Goal: Task Accomplishment & Management: Manage account settings

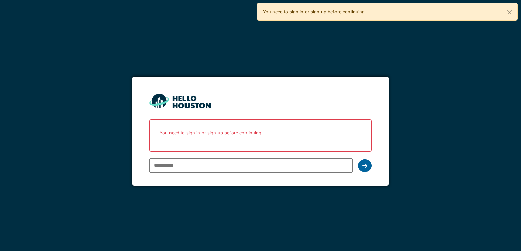
type input "**********"
click at [366, 166] on icon at bounding box center [364, 165] width 5 height 5
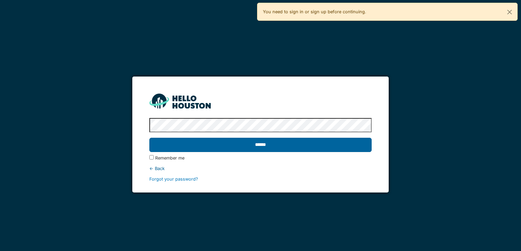
click at [269, 147] on input "******" at bounding box center [260, 145] width 222 height 14
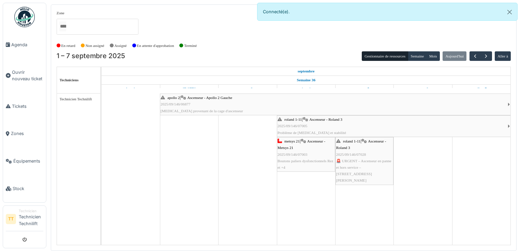
click at [361, 163] on span "🚨 URGENT – Ascenseur en panne et hors service – [STREET_ADDRESS][PERSON_NAME]" at bounding box center [363, 171] width 55 height 24
click at [25, 104] on span "Tickets" at bounding box center [27, 106] width 31 height 6
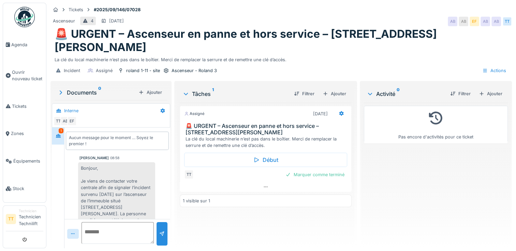
click at [162, 156] on div "[PERSON_NAME] 08:58 Bonjour, Je viens de contacter votre centrale afin de signa…" at bounding box center [117, 250] width 103 height 188
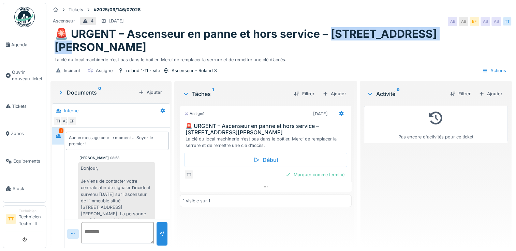
drag, startPoint x: 333, startPoint y: 36, endPoint x: 433, endPoint y: 36, distance: 100.9
click at [433, 36] on h1 "🚨 URGENT – Ascenseur en panne et hors service – Rue Arthur Roland 3" at bounding box center [281, 41] width 453 height 26
drag, startPoint x: 433, startPoint y: 36, endPoint x: 430, endPoint y: 36, distance: 3.7
copy h1 "ue Arthur Roland 3"
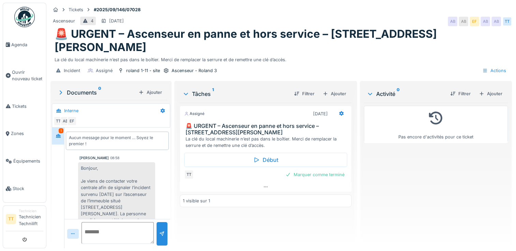
click at [303, 63] on div "Incident Assigné roland 1-11 - site Ascenseur - Roland 3 Actions" at bounding box center [280, 70] width 461 height 15
click at [311, 224] on div "Assigné 05/09/2025 🚨 URGENT – Ascenseur en panne et hors service – Rue Arthur R…" at bounding box center [266, 173] width 172 height 140
click at [312, 218] on div "Assigné 05/09/2025 🚨 URGENT – Ascenseur en panne et hors service – Rue Arthur R…" at bounding box center [266, 173] width 172 height 140
click at [282, 213] on div "Assigné 05/09/2025 🚨 URGENT – Ascenseur en panne et hors service – Rue Arthur R…" at bounding box center [266, 173] width 172 height 140
click at [435, 36] on h1 "🚨 URGENT – Ascenseur en panne et hors service – [STREET_ADDRESS][PERSON_NAME]" at bounding box center [281, 41] width 453 height 26
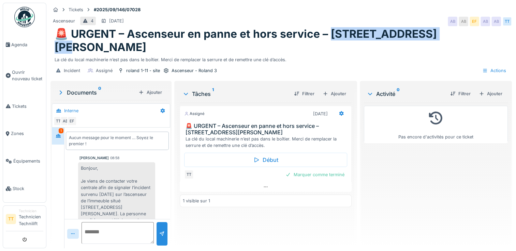
drag, startPoint x: 435, startPoint y: 33, endPoint x: 333, endPoint y: 33, distance: 102.2
click at [333, 33] on h1 "🚨 URGENT – Ascenseur en panne et hors service – [STREET_ADDRESS][PERSON_NAME]" at bounding box center [281, 41] width 453 height 26
copy h1 "ue Arthur Roland 3"
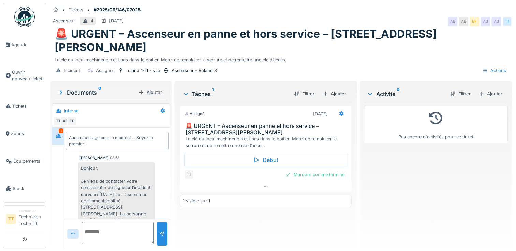
click at [326, 35] on h1 "🚨 URGENT – Ascenseur en panne et hors service – [STREET_ADDRESS][PERSON_NAME]" at bounding box center [281, 41] width 453 height 26
click at [331, 35] on h1 "🚨 URGENT – Ascenseur en panne et hors service – [STREET_ADDRESS][PERSON_NAME]" at bounding box center [281, 41] width 453 height 26
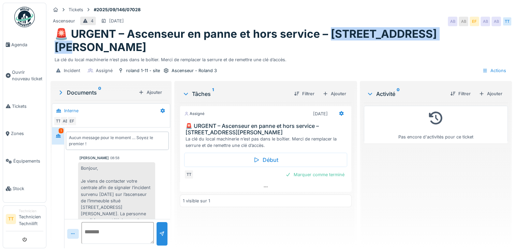
drag, startPoint x: 331, startPoint y: 35, endPoint x: 436, endPoint y: 33, distance: 105.3
click at [436, 33] on h1 "🚨 URGENT – Ascenseur en panne et hors service – [STREET_ADDRESS][PERSON_NAME]" at bounding box center [281, 41] width 453 height 26
drag, startPoint x: 436, startPoint y: 33, endPoint x: 428, endPoint y: 32, distance: 7.8
copy h1 "ue Arthur Roland 3"
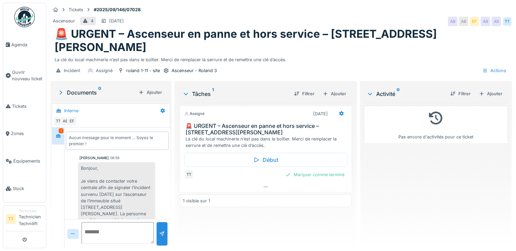
click at [330, 216] on div "Assigné 05/09/2025 🚨 URGENT – Ascenseur en panne et hors service – Rue Arthur R…" at bounding box center [266, 173] width 172 height 140
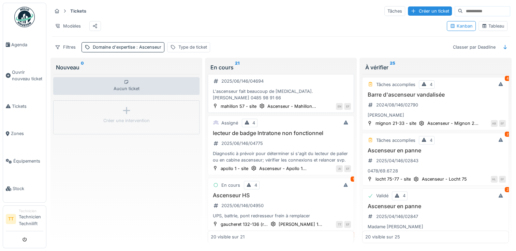
scroll to position [34, 0]
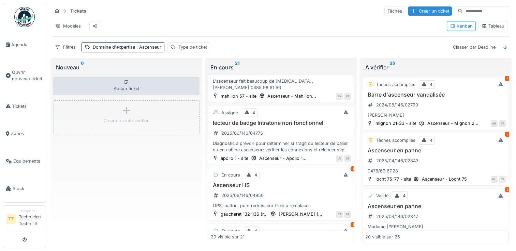
click at [104, 172] on div "Aucun ticket Créer une intervention" at bounding box center [126, 159] width 146 height 170
click at [109, 176] on div "Aucun ticket Créer une intervention" at bounding box center [126, 159] width 146 height 170
click at [131, 169] on div "Aucun ticket Créer une intervention" at bounding box center [126, 159] width 146 height 170
click at [91, 179] on div "Aucun ticket Créer une intervention" at bounding box center [126, 159] width 146 height 170
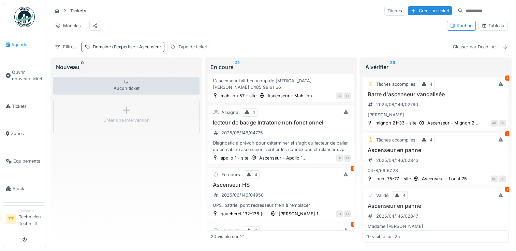
click at [28, 46] on span "Agenda" at bounding box center [27, 45] width 32 height 6
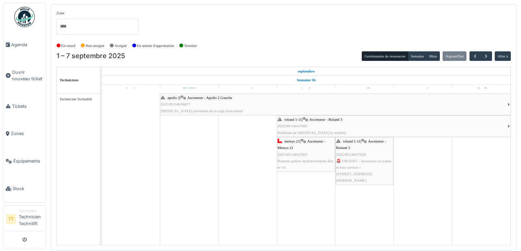
click at [343, 149] on span "Ascenseur - Roland 3" at bounding box center [361, 144] width 50 height 11
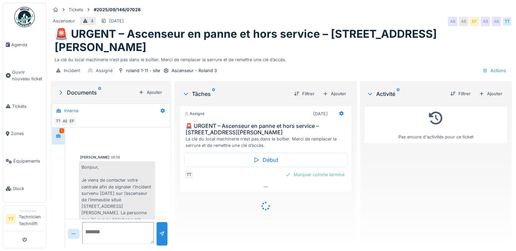
scroll to position [113, 0]
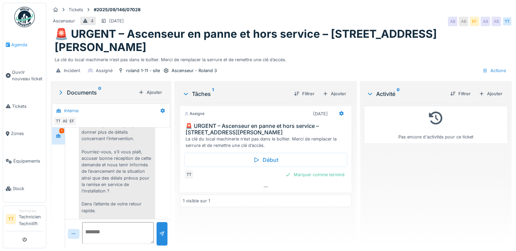
click at [21, 42] on span "Agenda" at bounding box center [27, 45] width 32 height 6
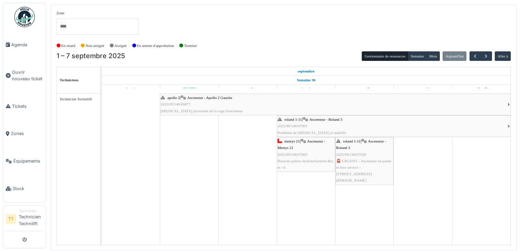
click at [291, 129] on div "roland 1-11 | Ascenseur - Roland 3 2025/09/146/07005 Problème de [MEDICAL_DATA]…" at bounding box center [392, 127] width 230 height 20
click at [297, 160] on span "Boutons paliers dysfonctionnels Rez et +4" at bounding box center [305, 164] width 56 height 11
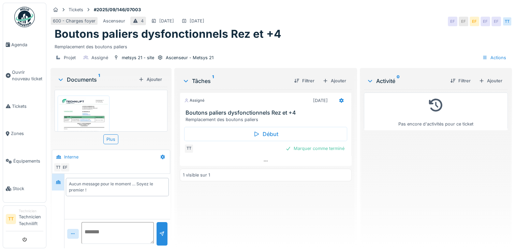
click at [91, 110] on img at bounding box center [83, 131] width 48 height 68
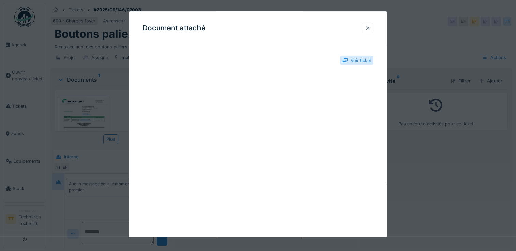
click at [373, 29] on div at bounding box center [368, 28] width 12 height 10
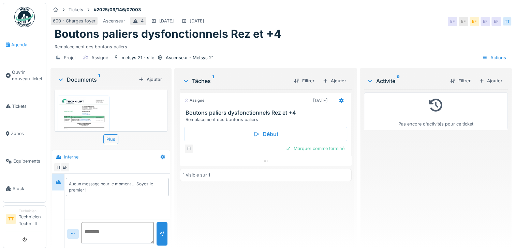
click at [18, 42] on span "Agenda" at bounding box center [27, 45] width 32 height 6
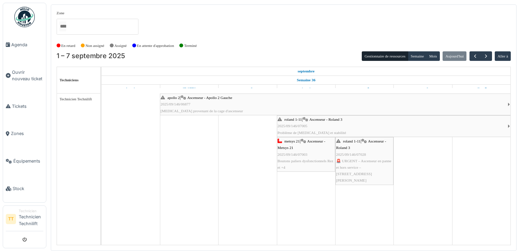
click at [319, 164] on div "metsys 21 | Ascenseur - Metsys 21 2025/09/146/07003 Boutons paliers dysfonction…" at bounding box center [305, 154] width 57 height 33
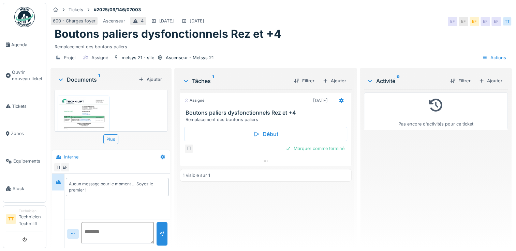
click at [94, 119] on img at bounding box center [83, 131] width 48 height 68
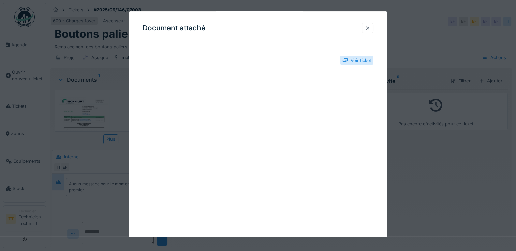
click at [373, 28] on div at bounding box center [368, 28] width 12 height 10
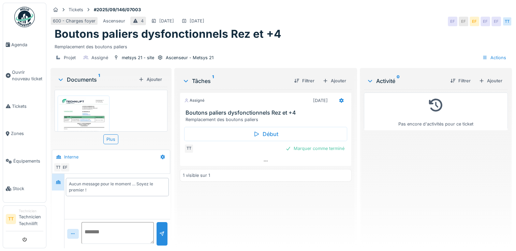
click at [117, 206] on div "Aucun message pour le moment … Soyez le premier !" at bounding box center [117, 196] width 106 height 45
click at [85, 103] on img at bounding box center [83, 131] width 48 height 68
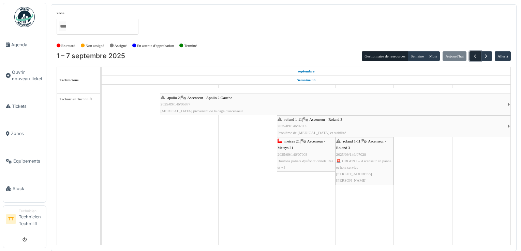
click at [475, 57] on span "button" at bounding box center [475, 57] width 6 height 6
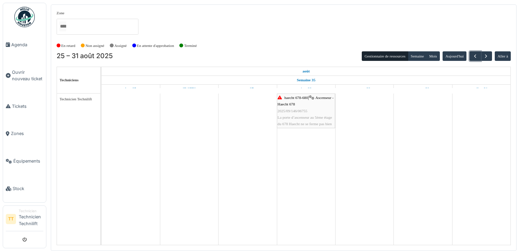
click at [297, 119] on span "La porte d’ascenseur au 5ème étage du 678 Haecht ne se ferme pas bien" at bounding box center [304, 121] width 55 height 11
click at [141, 232] on td at bounding box center [131, 170] width 58 height 152
click at [488, 57] on span "button" at bounding box center [486, 57] width 6 height 6
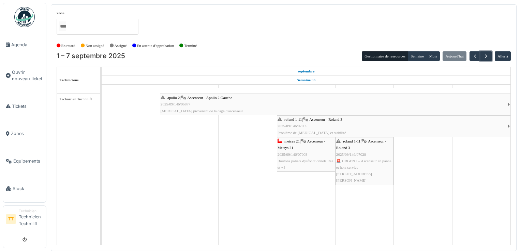
click at [285, 150] on div "metsys 21 | Ascenseur - Metsys 21 2025/09/146/07003 Boutons paliers dysfonction…" at bounding box center [305, 154] width 57 height 33
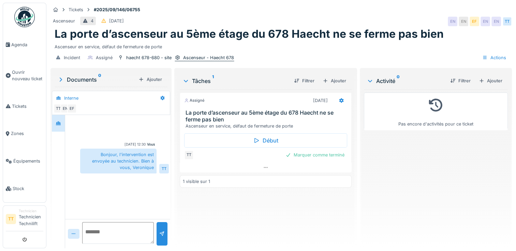
drag, startPoint x: 234, startPoint y: 58, endPoint x: 192, endPoint y: 59, distance: 42.3
click at [192, 59] on div "Incident Assigné haecht 678-680 - site Ascenseur - Haecht 678 Actions" at bounding box center [280, 57] width 461 height 15
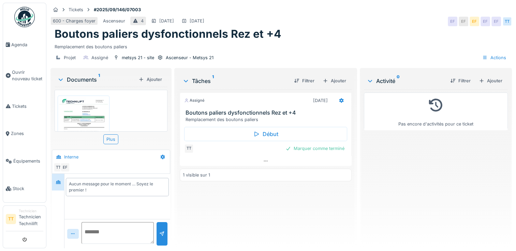
click at [83, 111] on img at bounding box center [83, 131] width 48 height 68
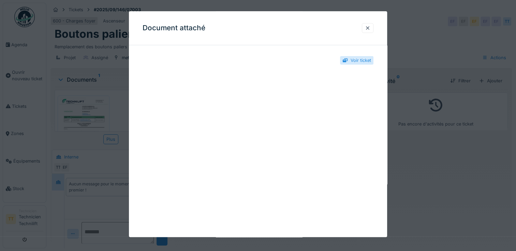
click at [417, 189] on div at bounding box center [258, 125] width 516 height 251
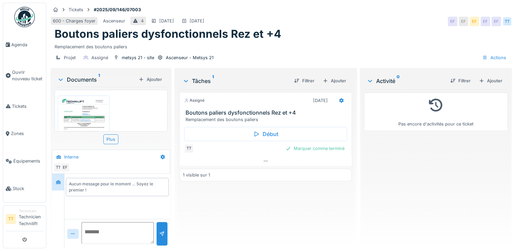
click at [308, 201] on div "Assigné [DATE] Boutons paliers dysfonctionnels Rez et +4 Remplacement des bouto…" at bounding box center [266, 167] width 172 height 154
click at [267, 221] on div "Assigné [DATE] Boutons paliers dysfonctionnels Rez et +4 Remplacement des bouto…" at bounding box center [266, 167] width 172 height 154
click at [92, 111] on img at bounding box center [83, 131] width 48 height 68
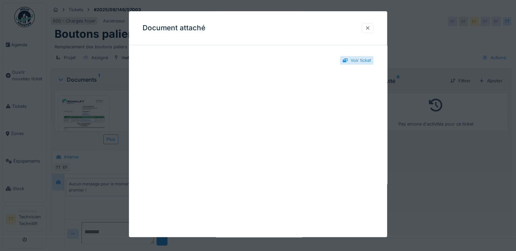
click at [367, 31] on div at bounding box center [367, 28] width 5 height 6
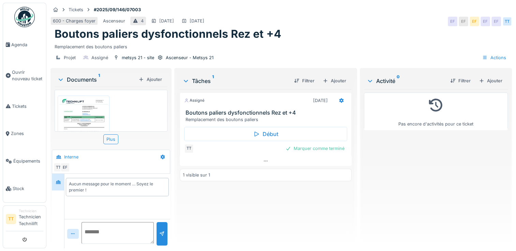
click at [89, 103] on img at bounding box center [83, 131] width 48 height 68
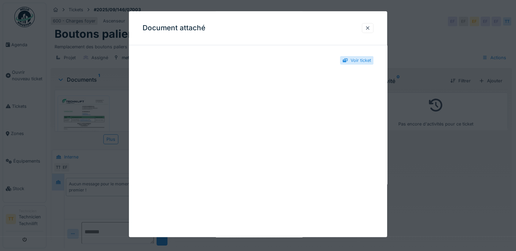
click at [378, 184] on div "**********" at bounding box center [258, 197] width 258 height 293
click at [370, 30] on div at bounding box center [367, 28] width 5 height 6
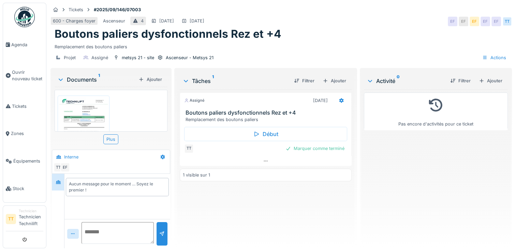
click at [74, 109] on img at bounding box center [83, 131] width 48 height 68
click at [74, 109] on div at bounding box center [258, 125] width 516 height 251
click at [74, 109] on img at bounding box center [83, 131] width 48 height 68
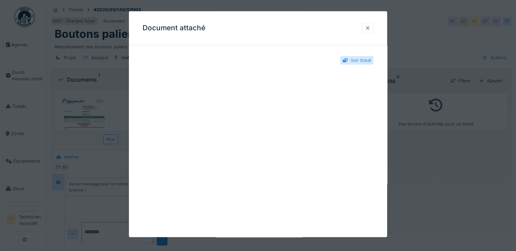
click at [373, 32] on div at bounding box center [368, 28] width 12 height 10
